Goal: Information Seeking & Learning: Check status

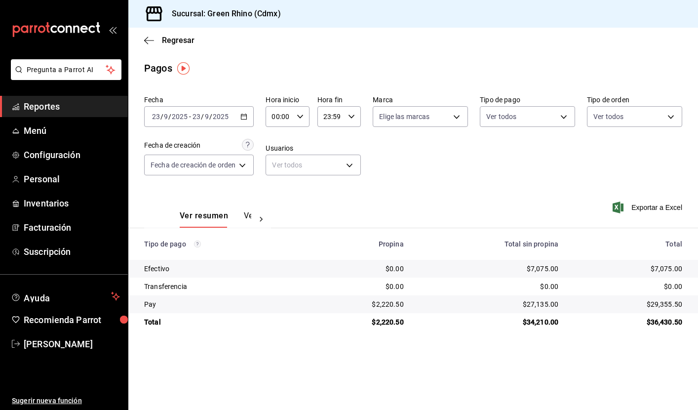
click at [68, 108] on span "Reportes" at bounding box center [72, 106] width 96 height 13
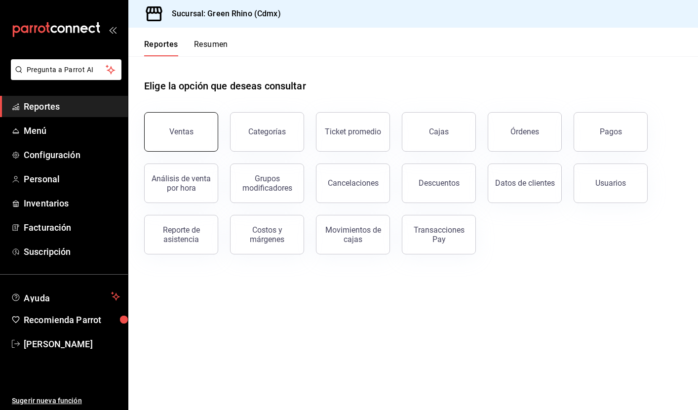
click at [210, 141] on button "Ventas" at bounding box center [181, 131] width 74 height 39
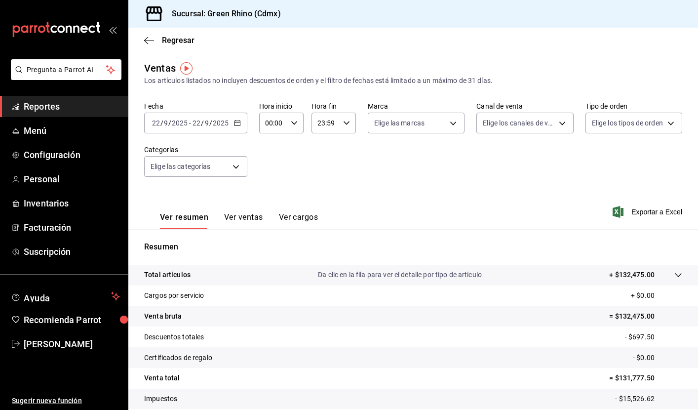
click at [238, 122] on icon "button" at bounding box center [237, 122] width 7 height 7
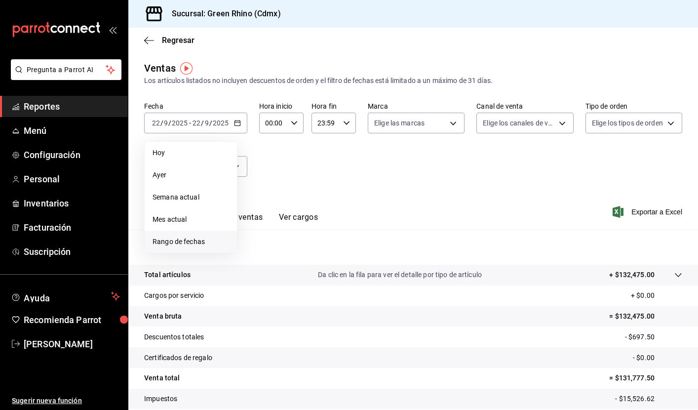
click at [188, 237] on span "Rango de fechas" at bounding box center [190, 241] width 76 height 10
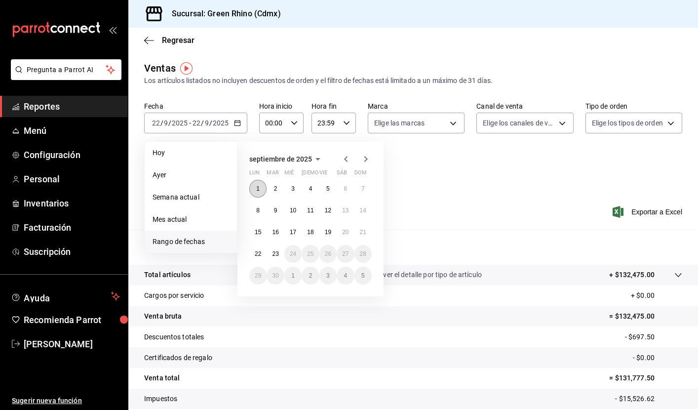
click at [255, 189] on button "1" at bounding box center [257, 189] width 17 height 18
click at [259, 254] on abbr "22" at bounding box center [258, 253] width 6 height 7
click at [259, 254] on div "Resumen Total artículos Da clic en la fila para ver el detalle por tipo de artí…" at bounding box center [412, 341] width 569 height 200
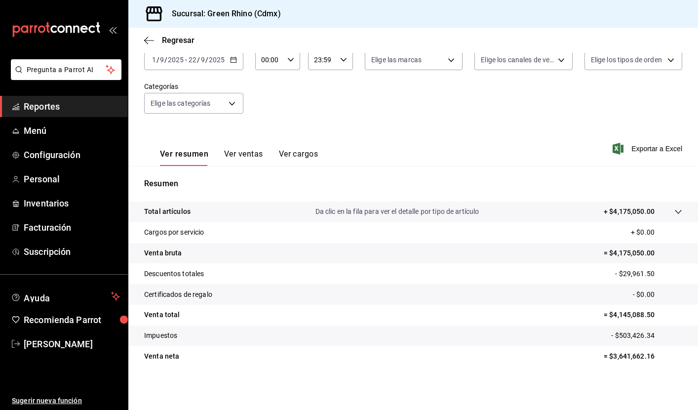
scroll to position [63, 0]
click at [67, 108] on span "Reportes" at bounding box center [72, 106] width 96 height 13
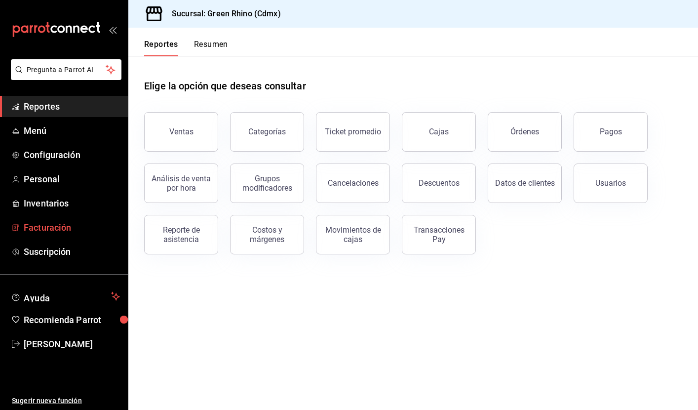
click at [62, 226] on span "Facturación" at bounding box center [72, 227] width 96 height 13
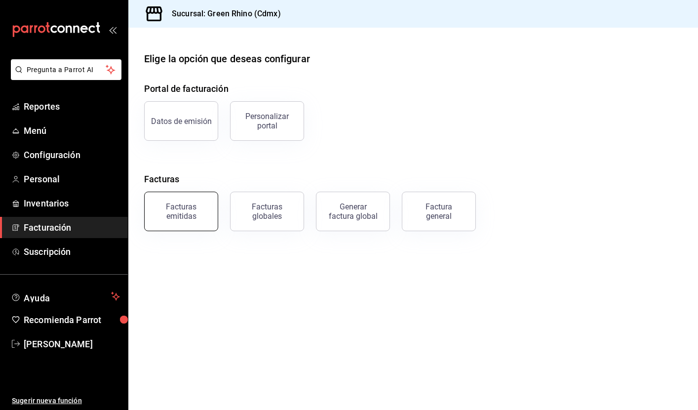
click at [197, 213] on div "Facturas emitidas" at bounding box center [181, 211] width 61 height 19
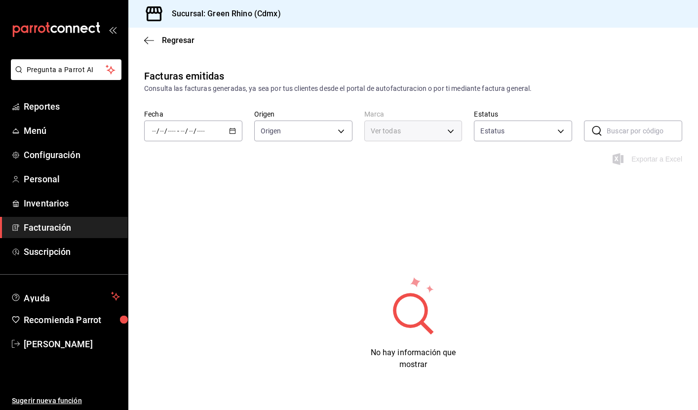
type input "ORDER_INVOICE,GENERAL_INVOICE"
type input "ACTIVE,PENDING_CANCELLATION,CANCELLED,PRE_CANCELLED"
type input "a132321f-e3f1-4ec9-8484-95b8f08d7905"
click at [234, 133] on \(Stroke\) "button" at bounding box center [232, 130] width 6 height 5
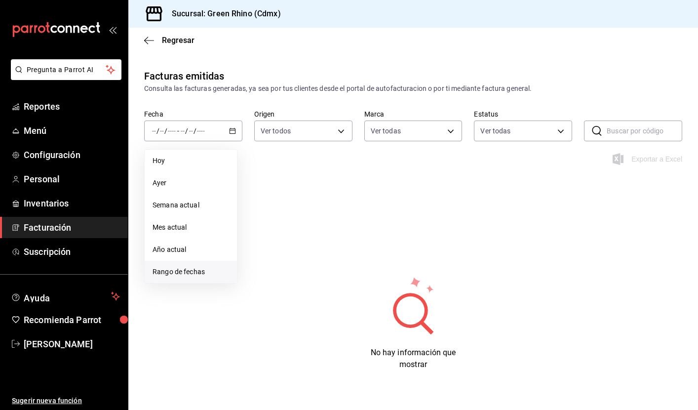
click at [190, 273] on span "Rango de fechas" at bounding box center [190, 271] width 76 height 10
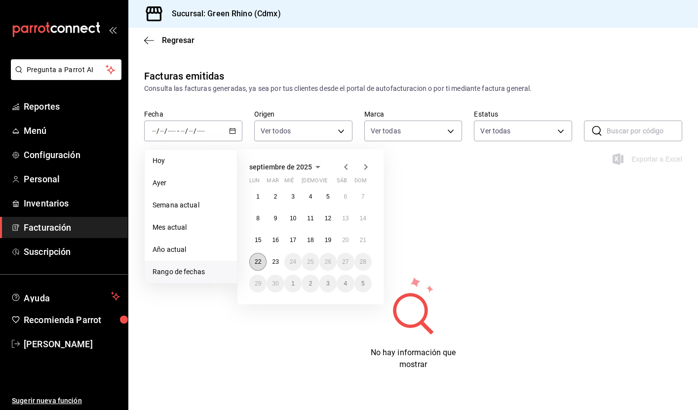
click at [260, 262] on abbr "22" at bounding box center [258, 261] width 6 height 7
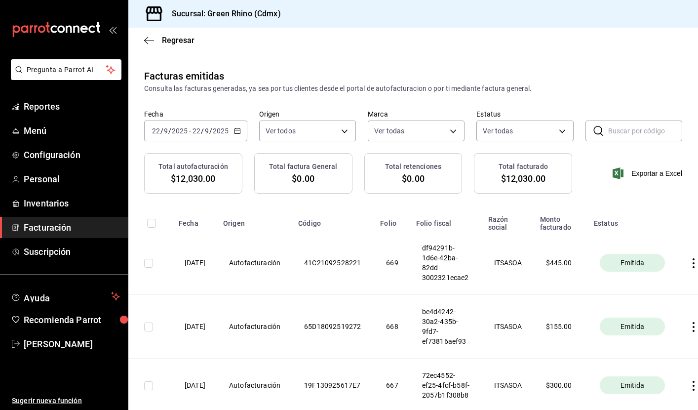
click at [237, 131] on icon "button" at bounding box center [237, 130] width 7 height 7
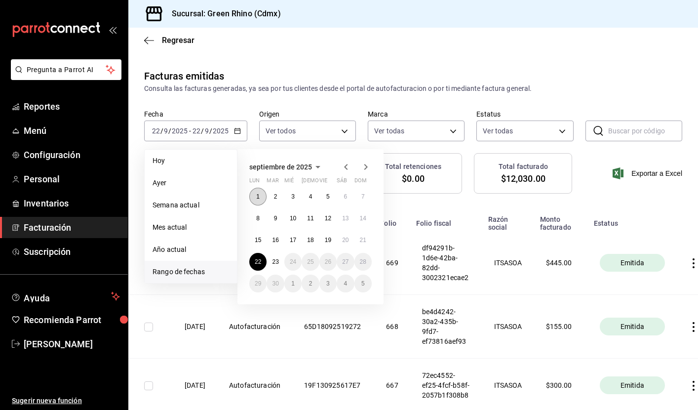
click at [258, 193] on abbr "1" at bounding box center [257, 196] width 3 height 7
click at [278, 260] on abbr "23" at bounding box center [275, 261] width 6 height 7
